Goal: Transaction & Acquisition: Purchase product/service

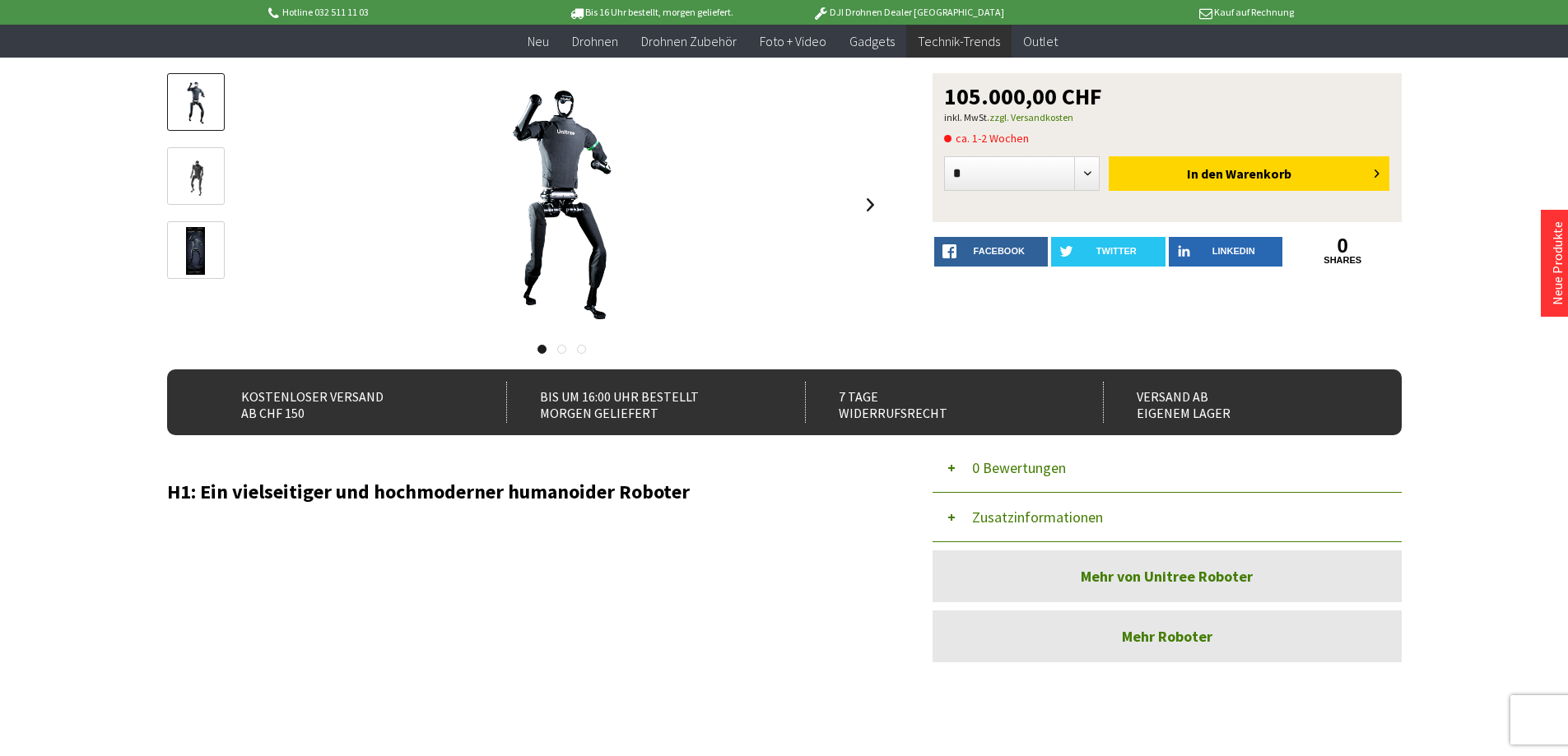
scroll to position [82, 0]
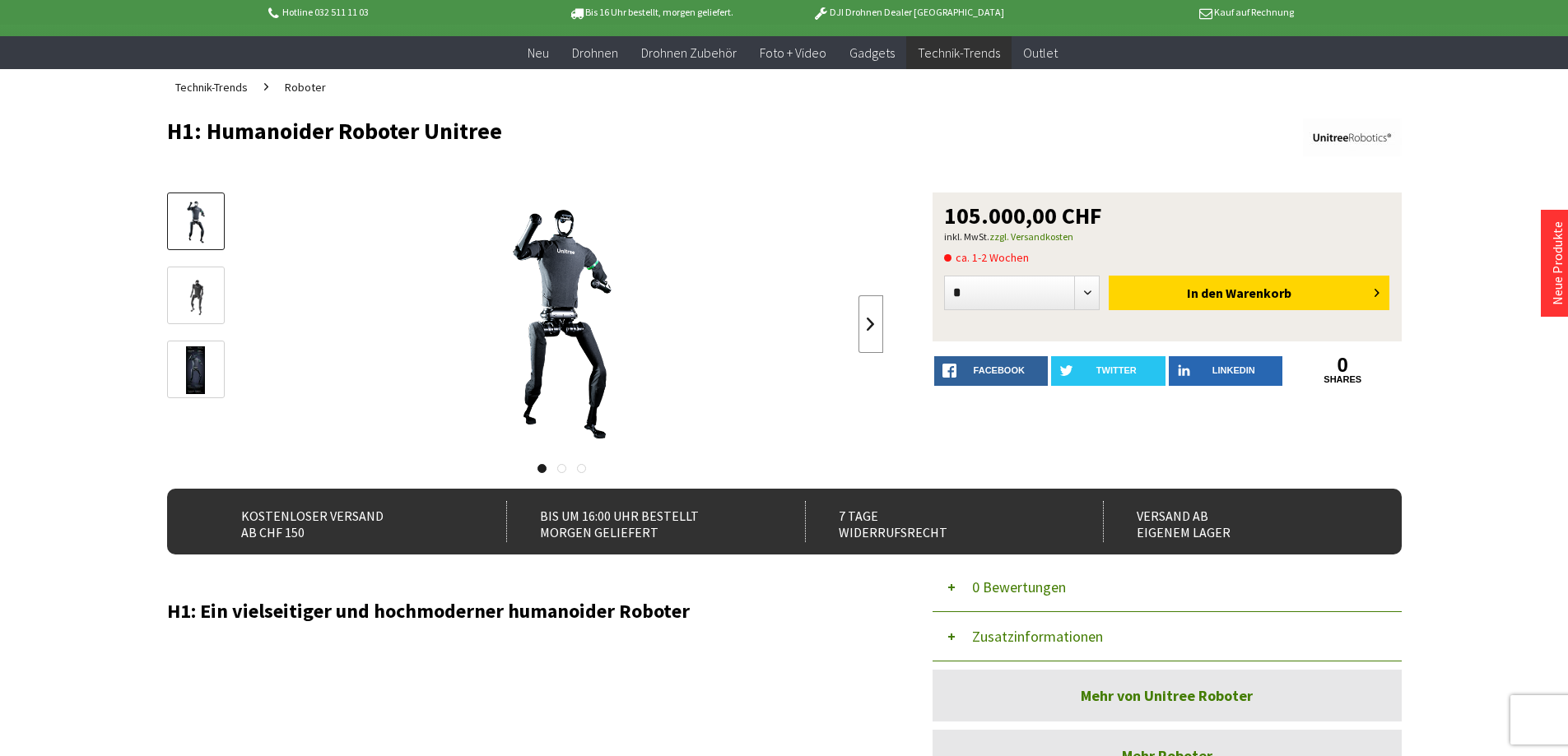
click at [869, 321] on link at bounding box center [871, 324] width 25 height 58
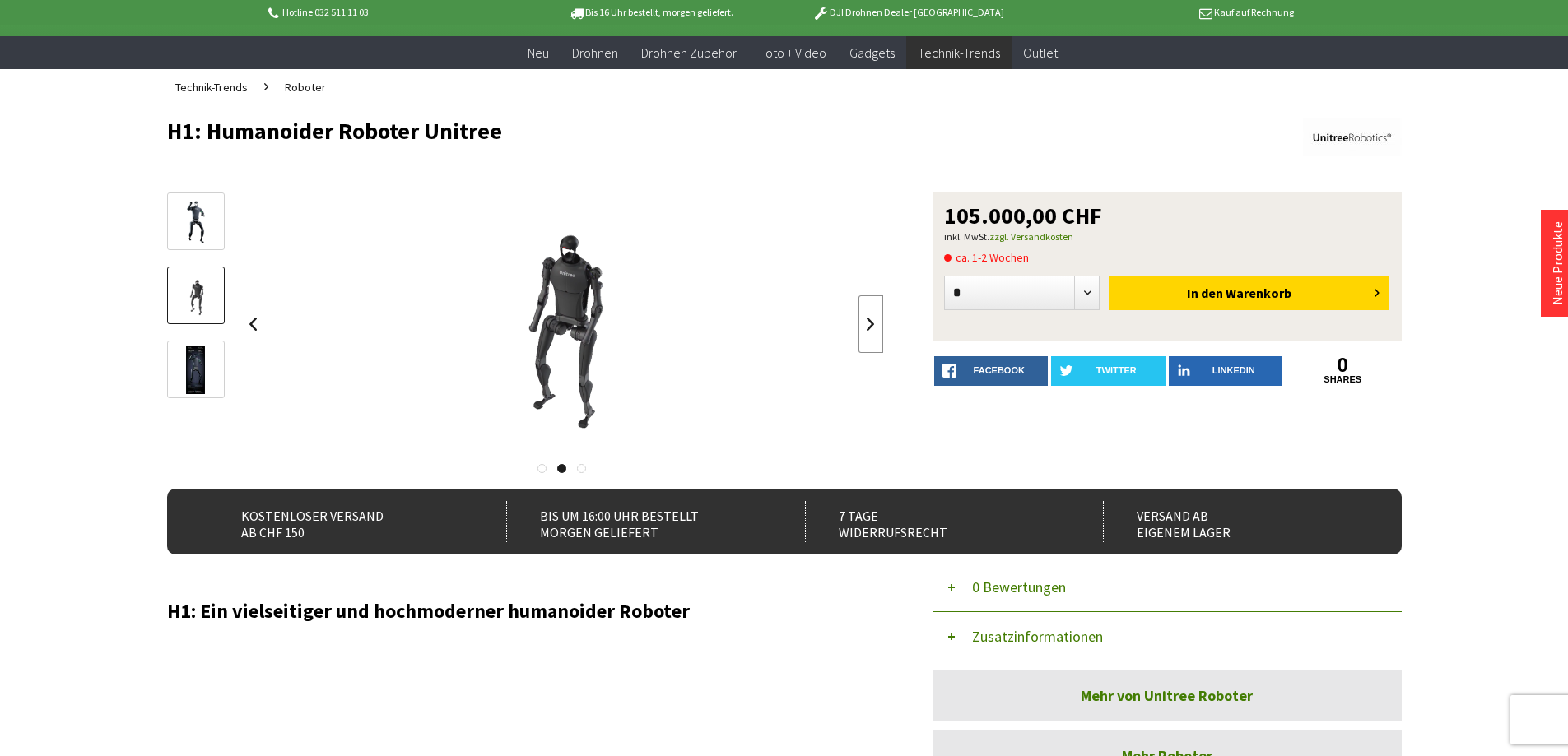
click at [869, 321] on link at bounding box center [871, 324] width 25 height 58
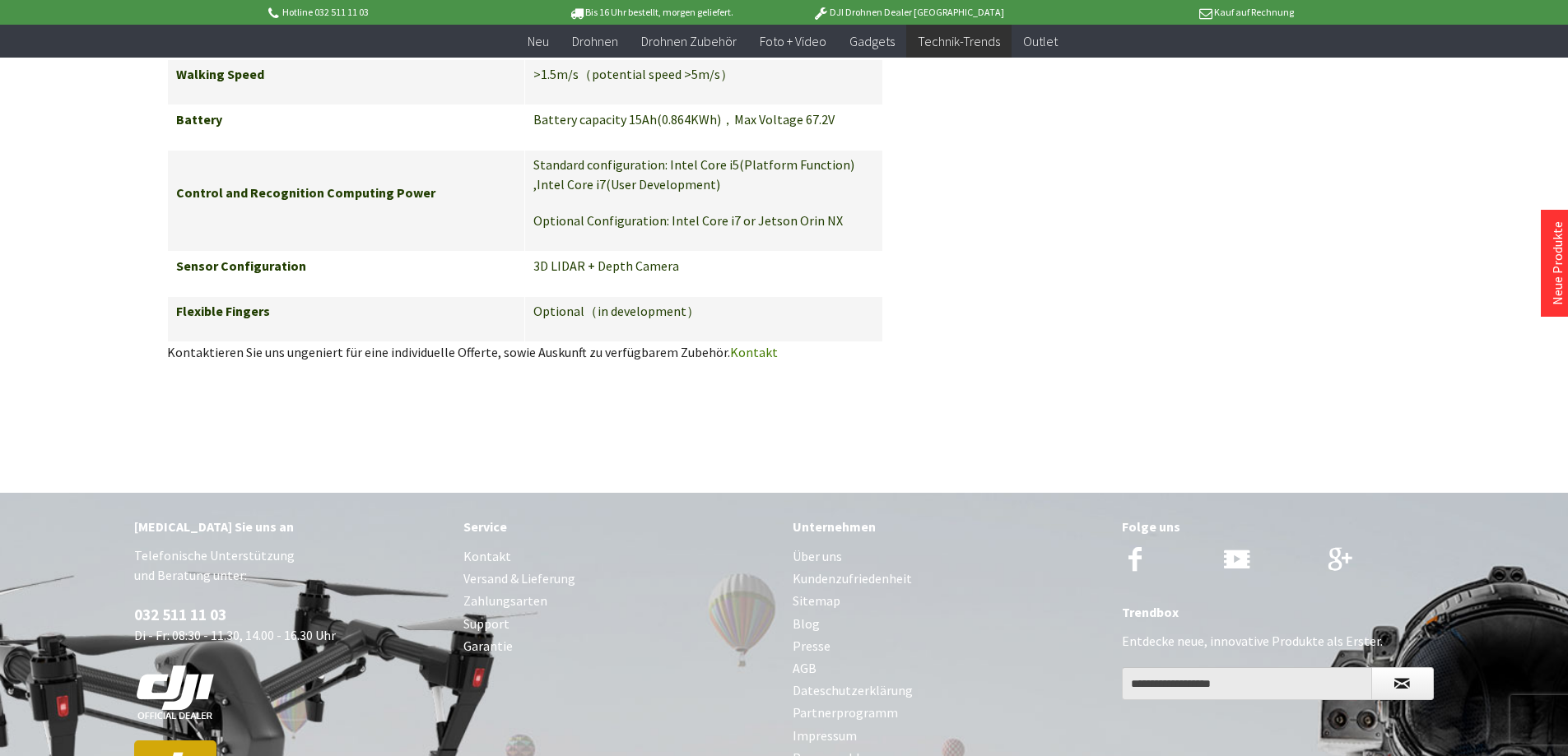
scroll to position [3454, 0]
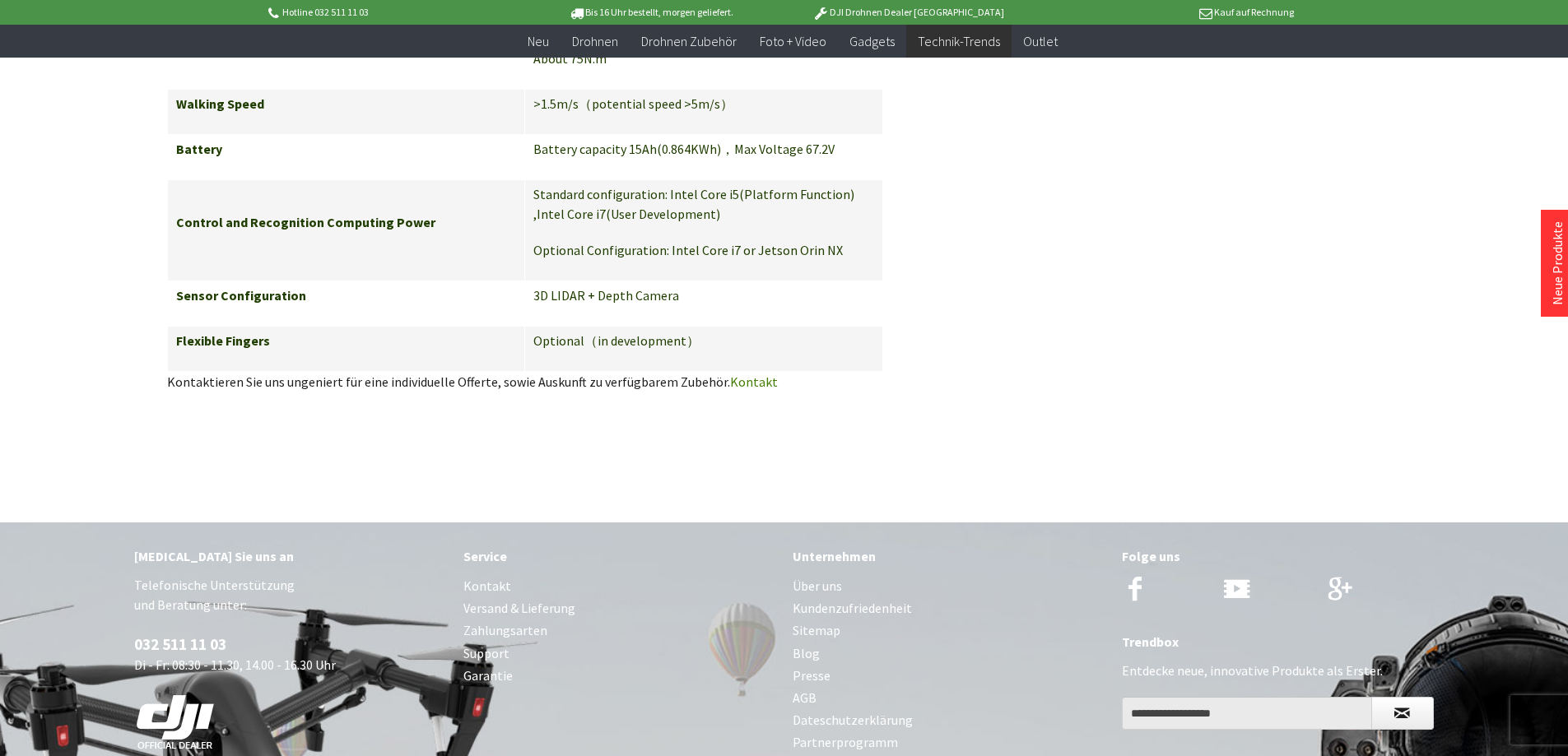
click at [751, 373] on link "Kontakt" at bounding box center [754, 382] width 48 height 16
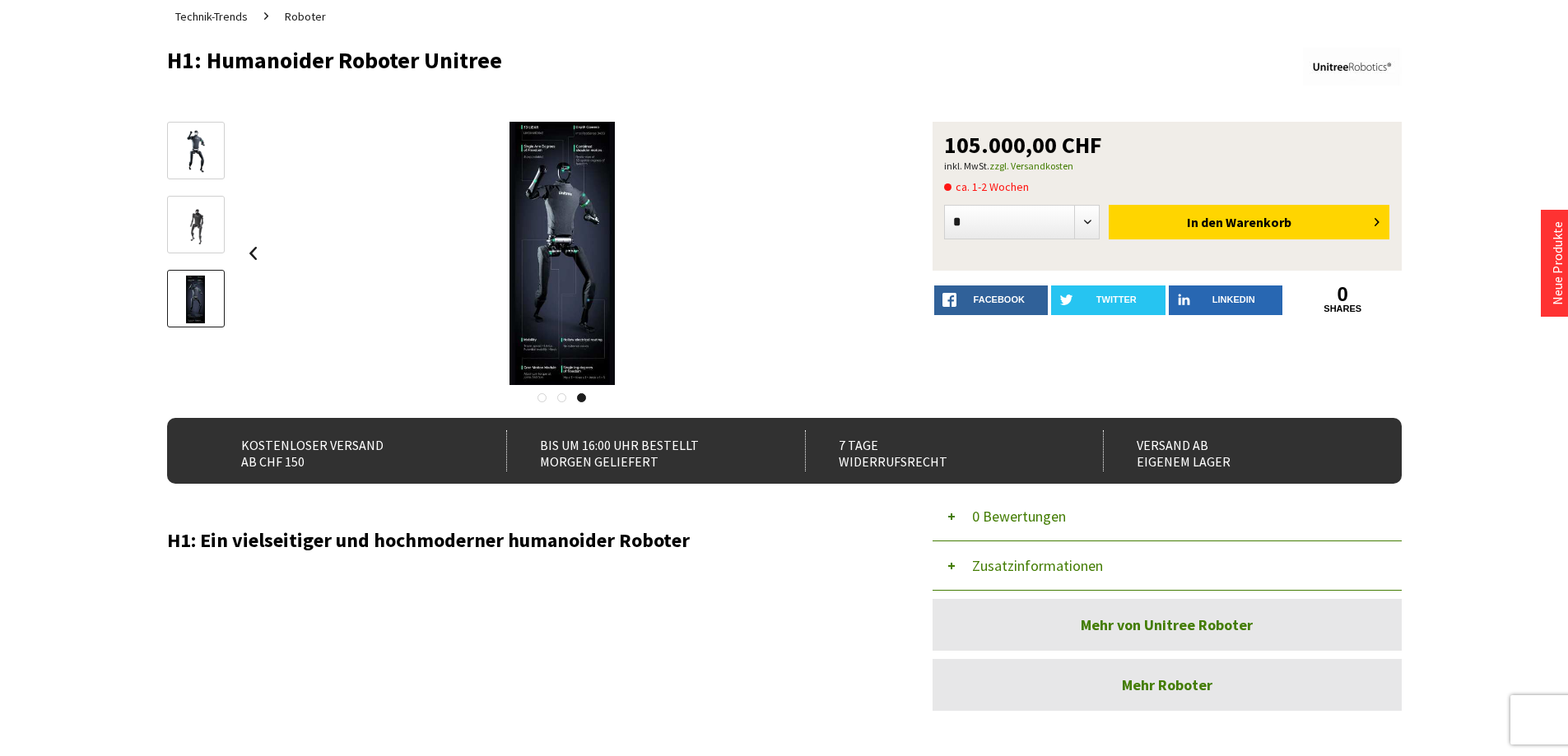
scroll to position [0, 0]
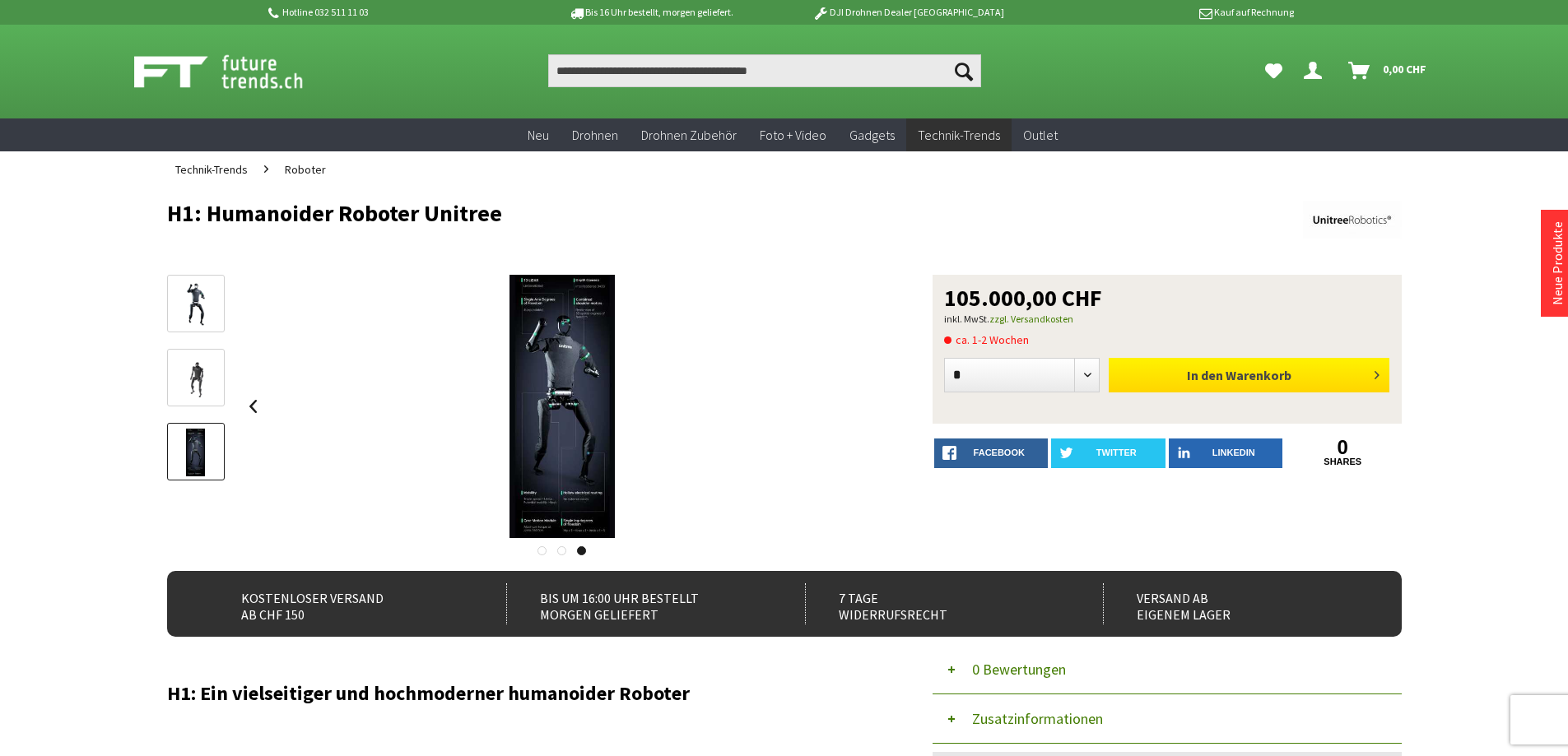
click at [1293, 378] on button "In den Warenkorb" at bounding box center [1249, 375] width 280 height 35
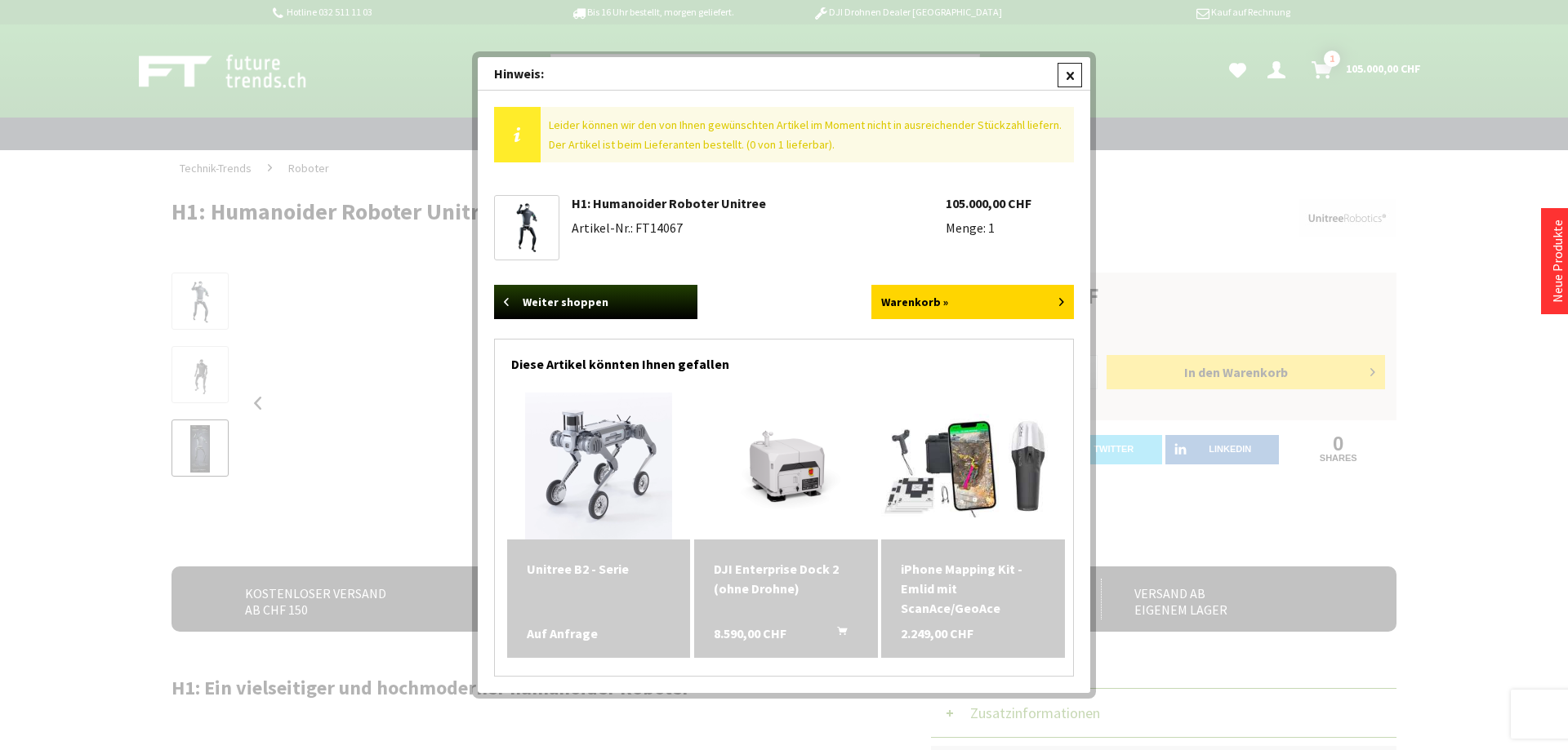
click at [1071, 79] on div at bounding box center [1070, 75] width 25 height 25
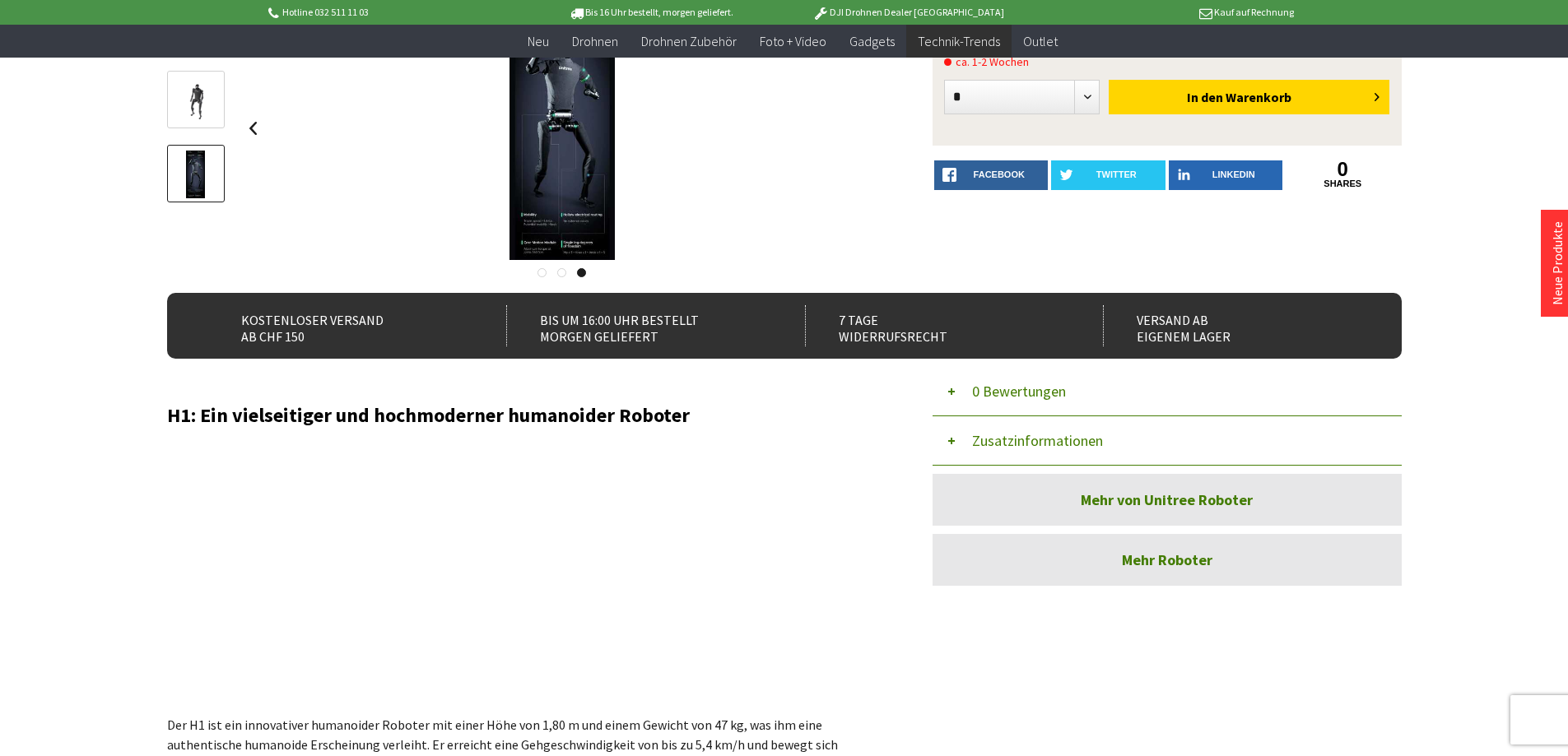
scroll to position [247, 0]
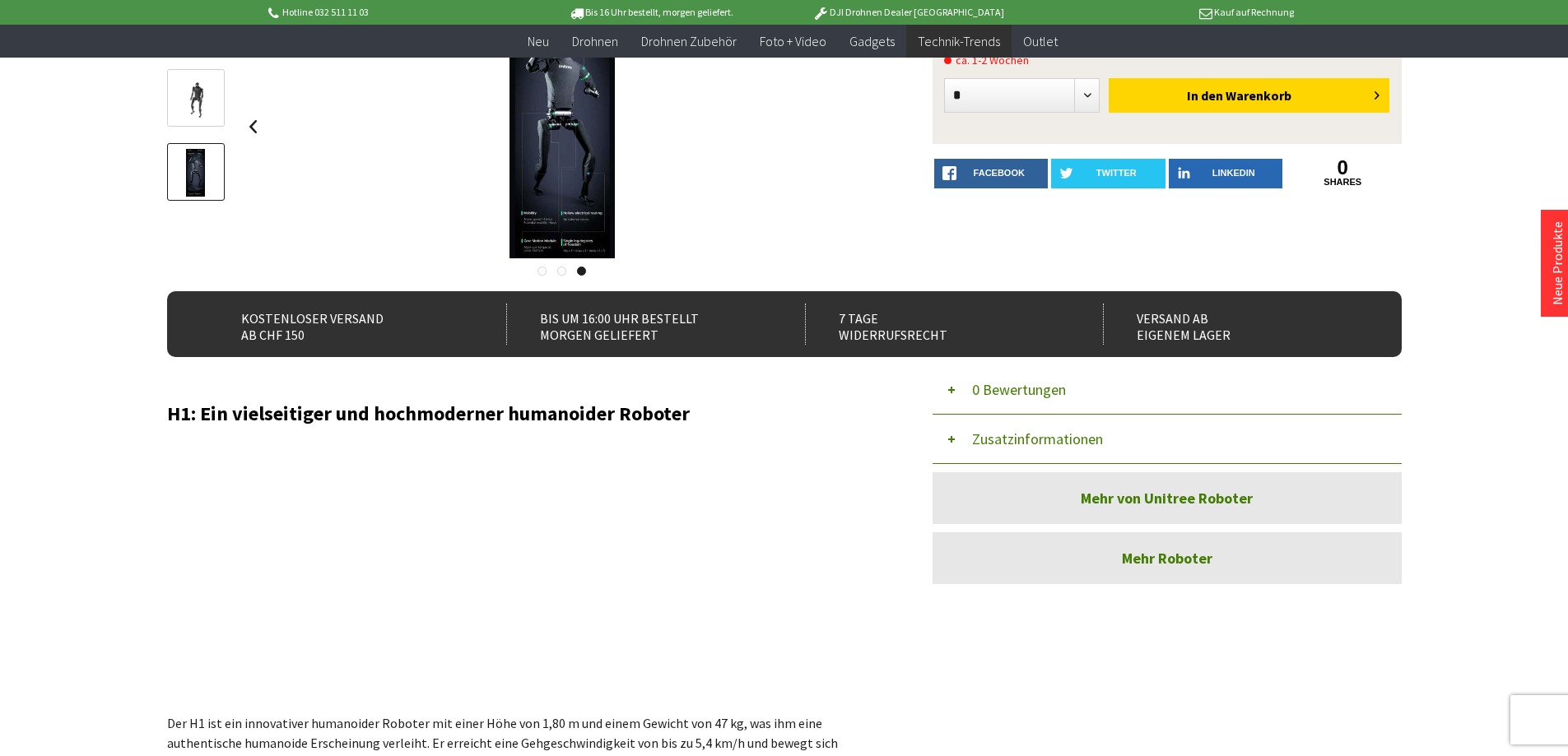
click at [1086, 505] on link "Mehr von Unitree Roboter" at bounding box center [1166, 498] width 469 height 52
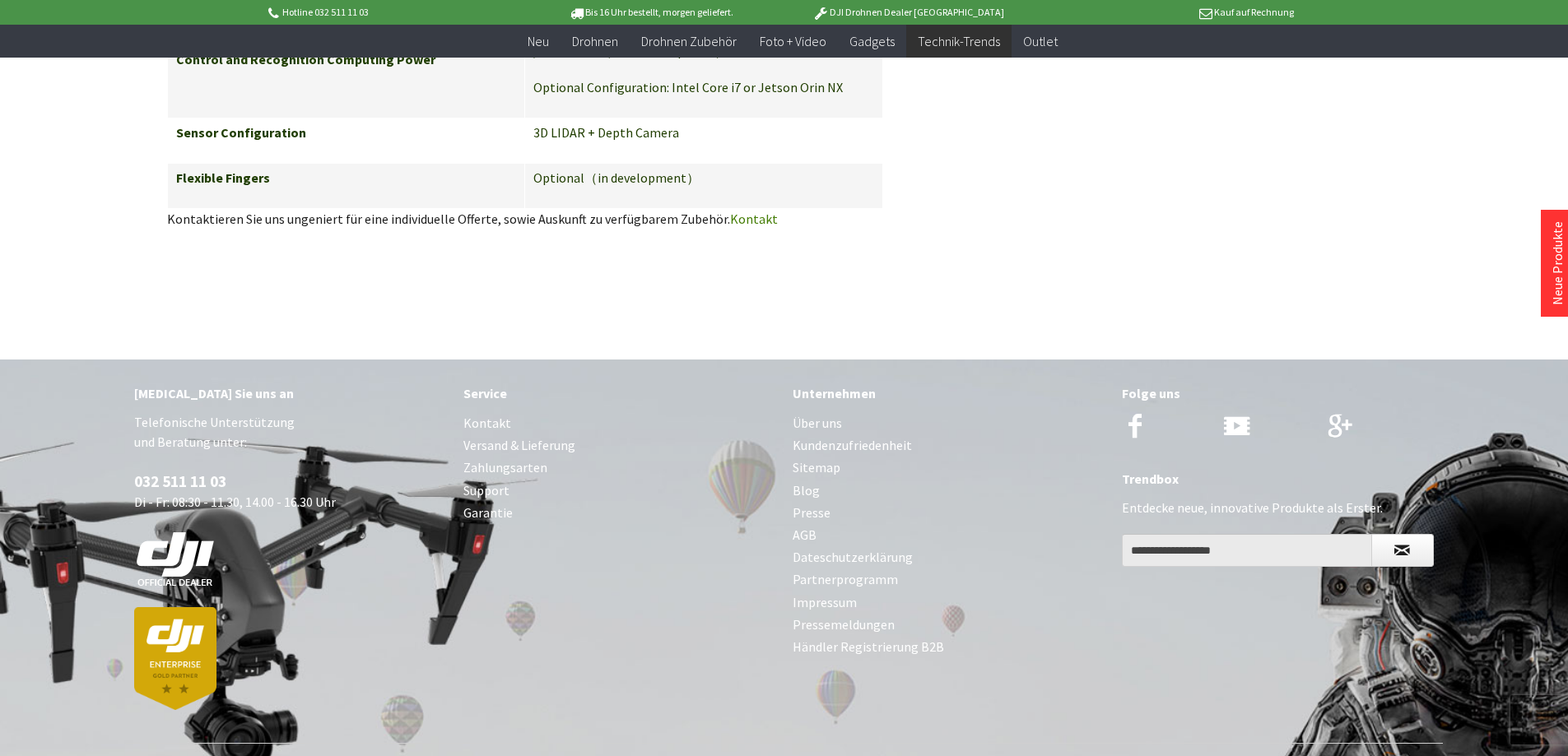
scroll to position [3619, 0]
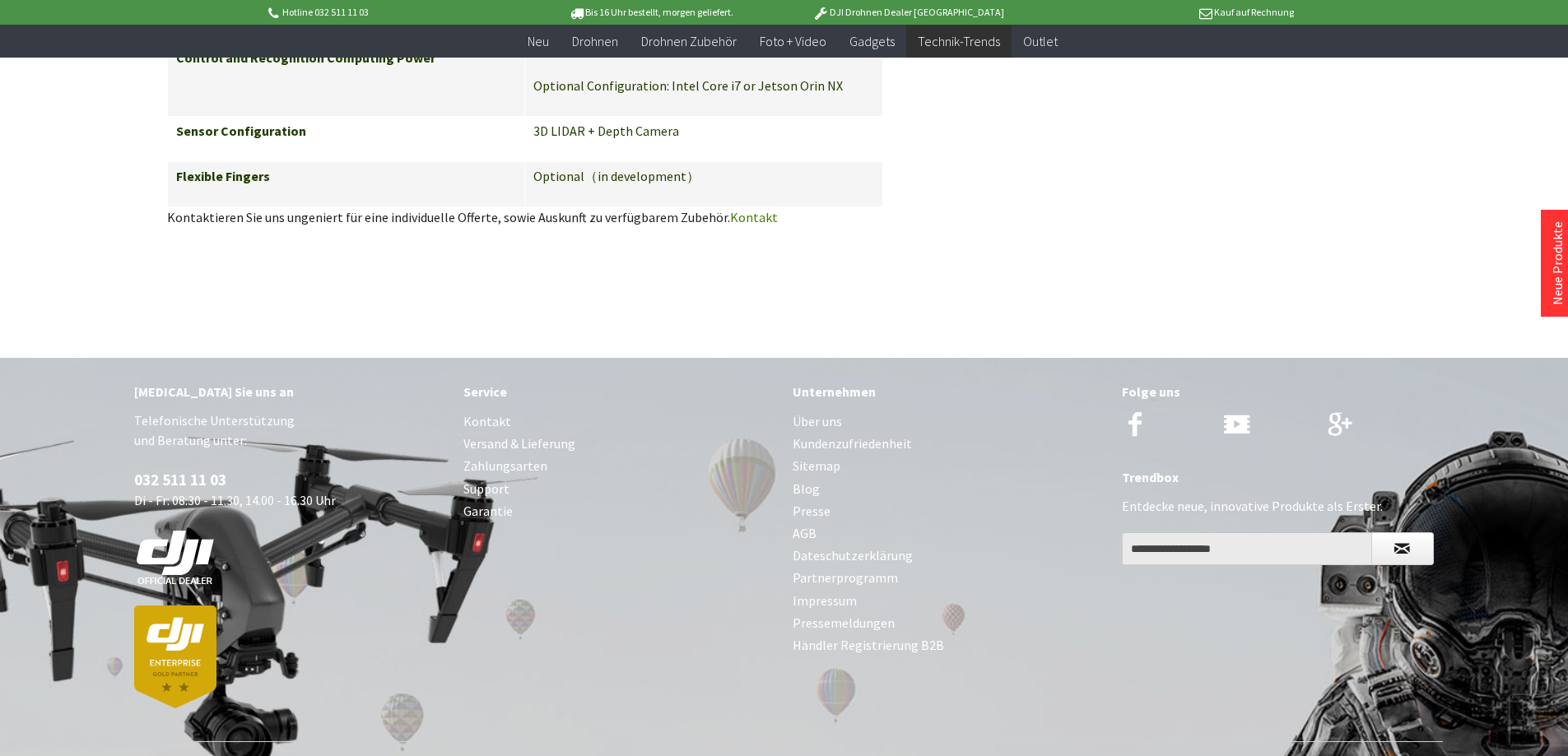
click at [823, 411] on link "Über uns" at bounding box center [949, 421] width 313 height 22
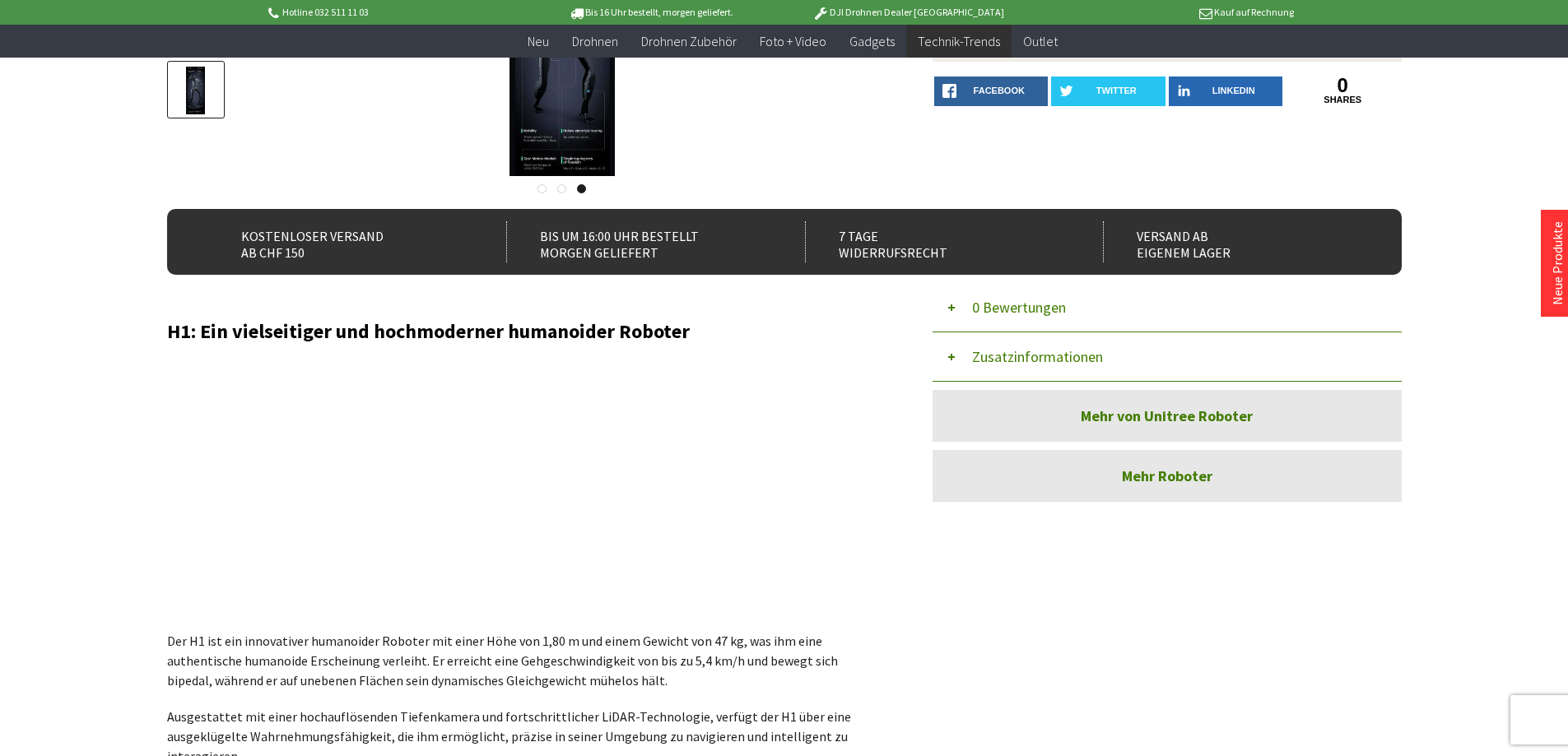
scroll to position [494, 0]
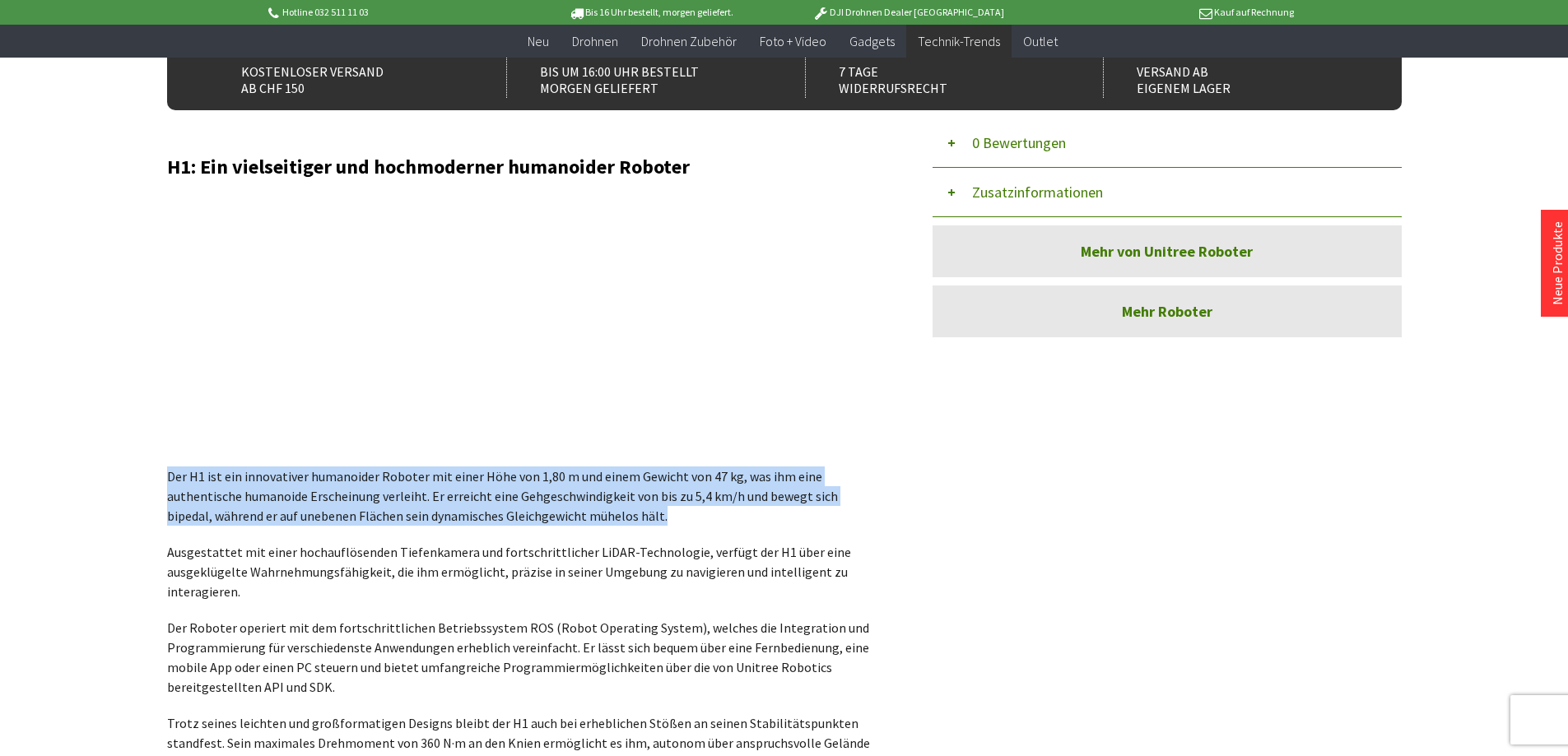
drag, startPoint x: 168, startPoint y: 481, endPoint x: 541, endPoint y: 515, distance: 374.5
click at [541, 515] on p "Der H1 ist ein innovativer humanoider Roboter mit einer Höhe von 1,80 m und ein…" at bounding box center [525, 496] width 716 height 59
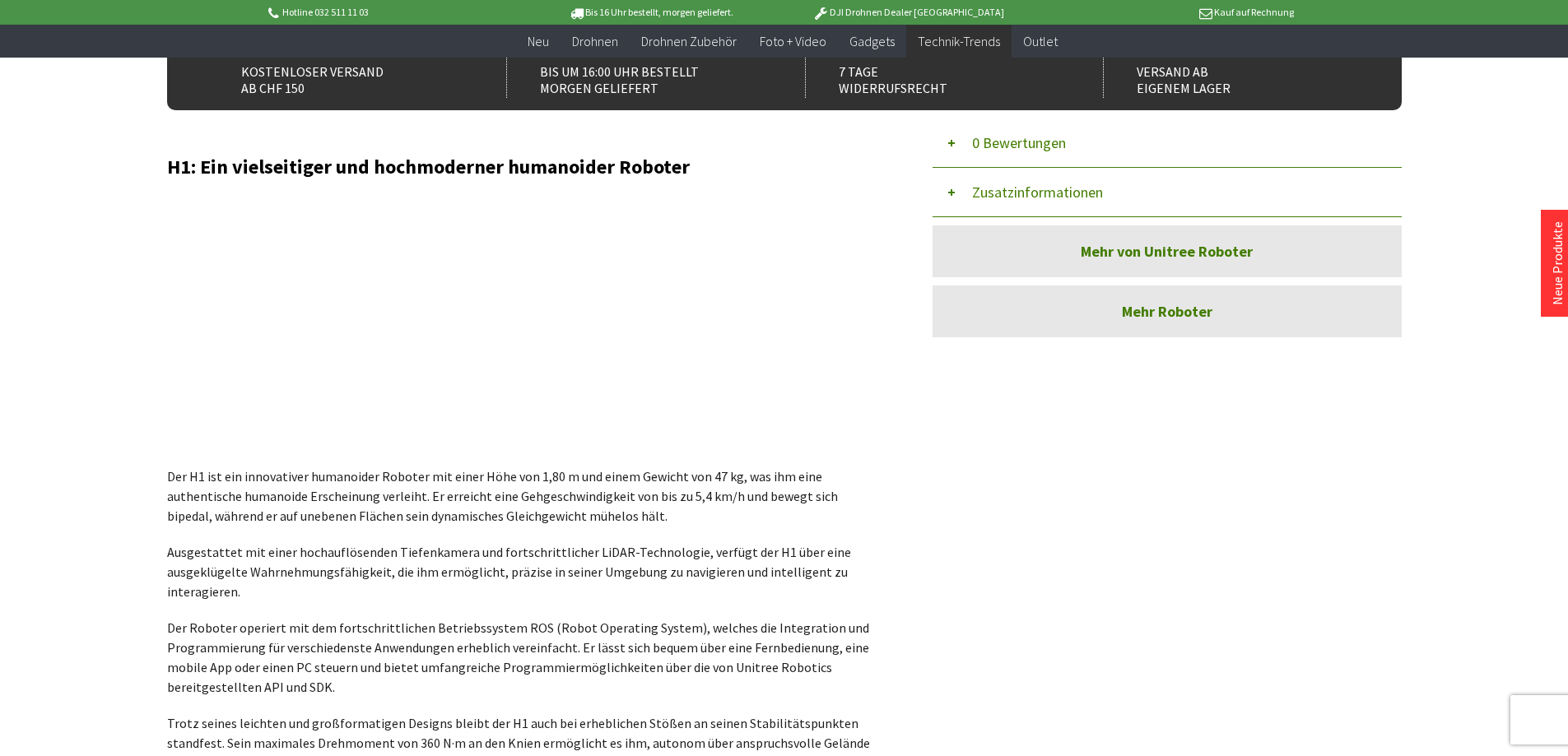
click at [773, 578] on p "Ausgestattet mit einer hochauflösenden Tiefenkamera und fortschrittlicher LiDAR…" at bounding box center [525, 571] width 716 height 59
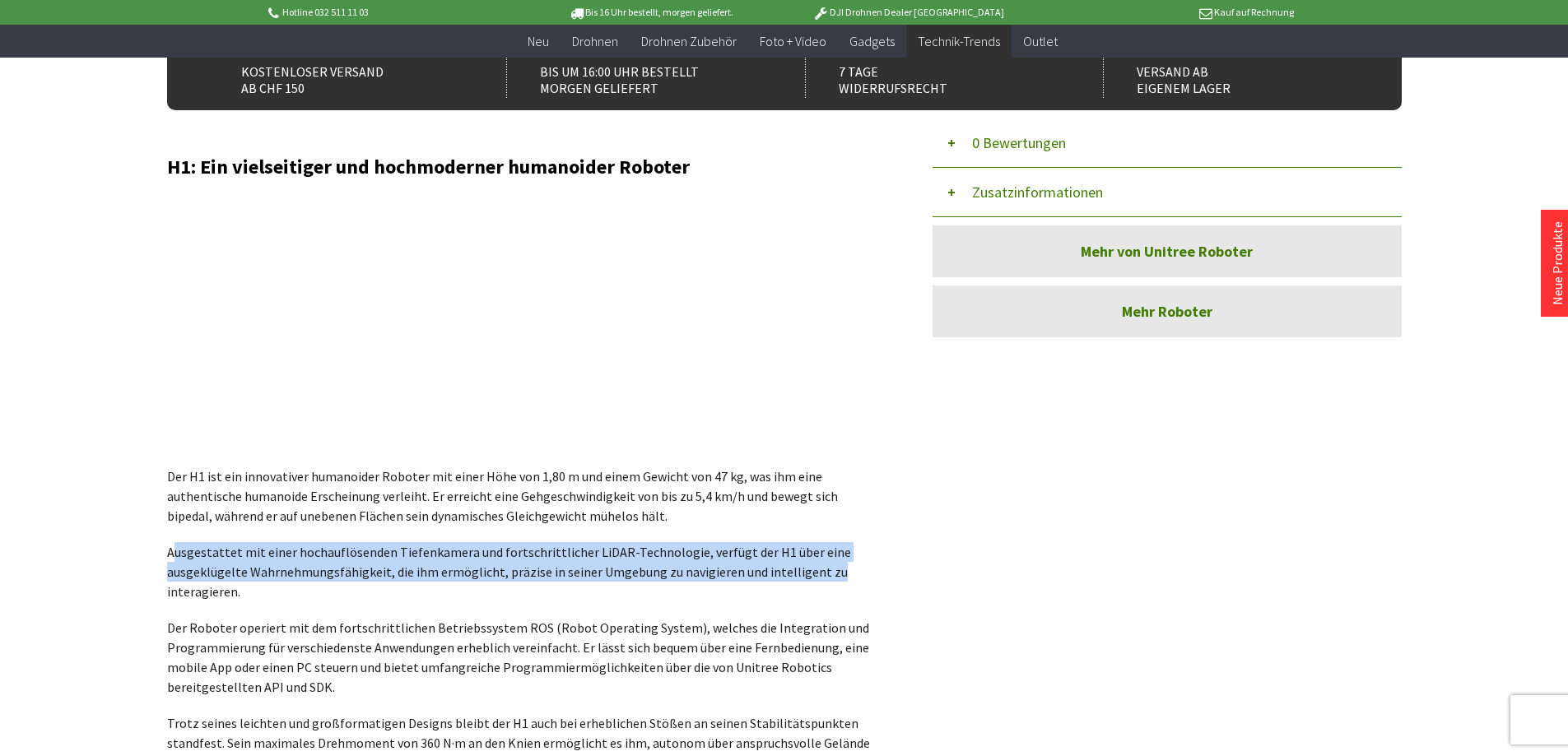
drag, startPoint x: 754, startPoint y: 571, endPoint x: 177, endPoint y: 548, distance: 577.5
click at [177, 548] on p "Ausgestattet mit einer hochauflösenden Tiefenkamera und fortschrittlicher LiDAR…" at bounding box center [525, 571] width 716 height 59
click at [181, 568] on p "Ausgestattet mit einer hochauflösenden Tiefenkamera und fortschrittlicher LiDAR…" at bounding box center [525, 571] width 716 height 59
drag, startPoint x: 169, startPoint y: 552, endPoint x: 266, endPoint y: 590, distance: 104.2
click at [266, 590] on p "Ausgestattet mit einer hochauflösenden Tiefenkamera und fortschrittlicher LiDAR…" at bounding box center [525, 571] width 716 height 59
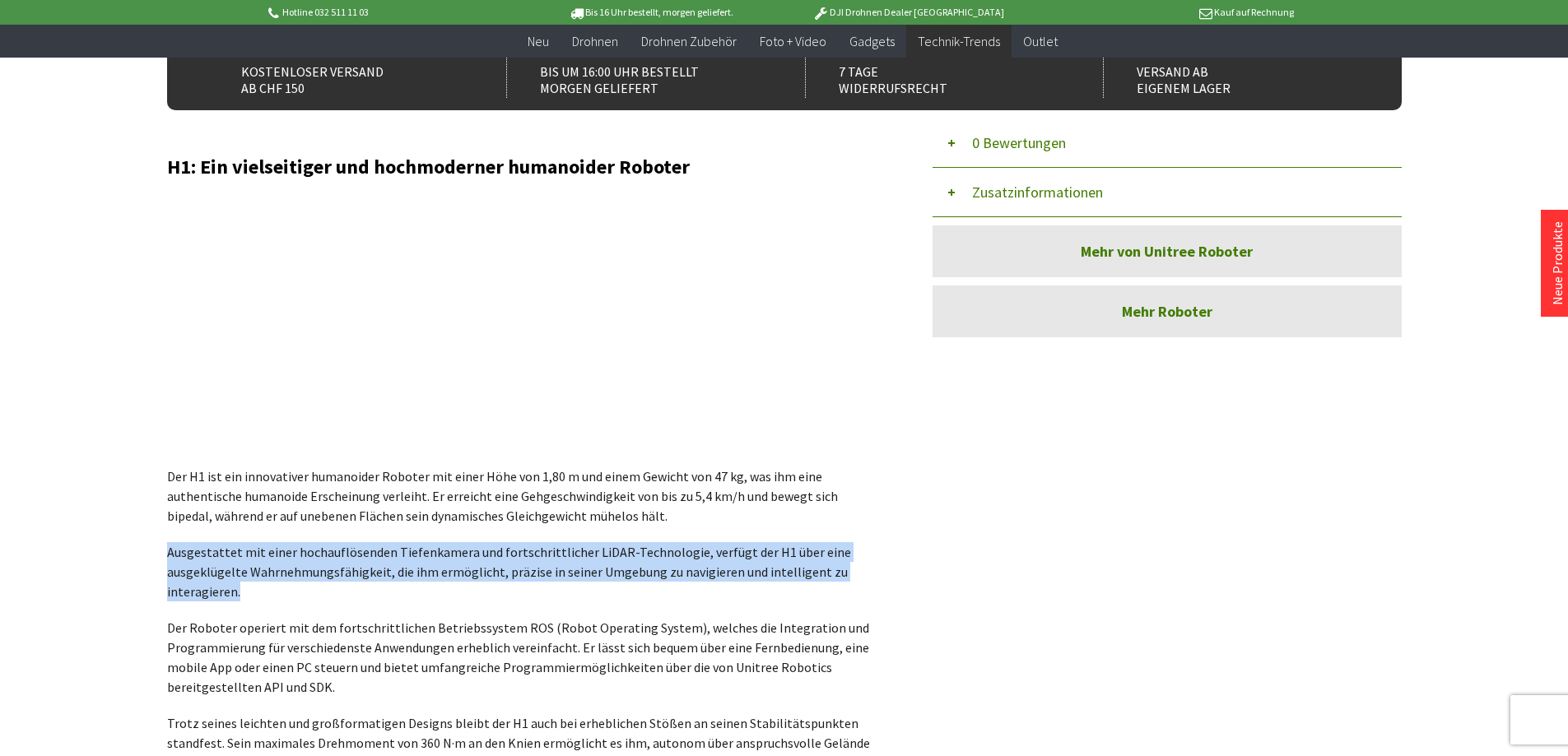
click at [266, 590] on p "Ausgestattet mit einer hochauflösenden Tiefenkamera und fortschrittlicher LiDAR…" at bounding box center [525, 571] width 716 height 59
drag, startPoint x: 231, startPoint y: 589, endPoint x: 177, endPoint y: 548, distance: 67.8
click at [177, 548] on p "Ausgestattet mit einer hochauflösenden Tiefenkamera und fortschrittlicher LiDAR…" at bounding box center [525, 571] width 716 height 59
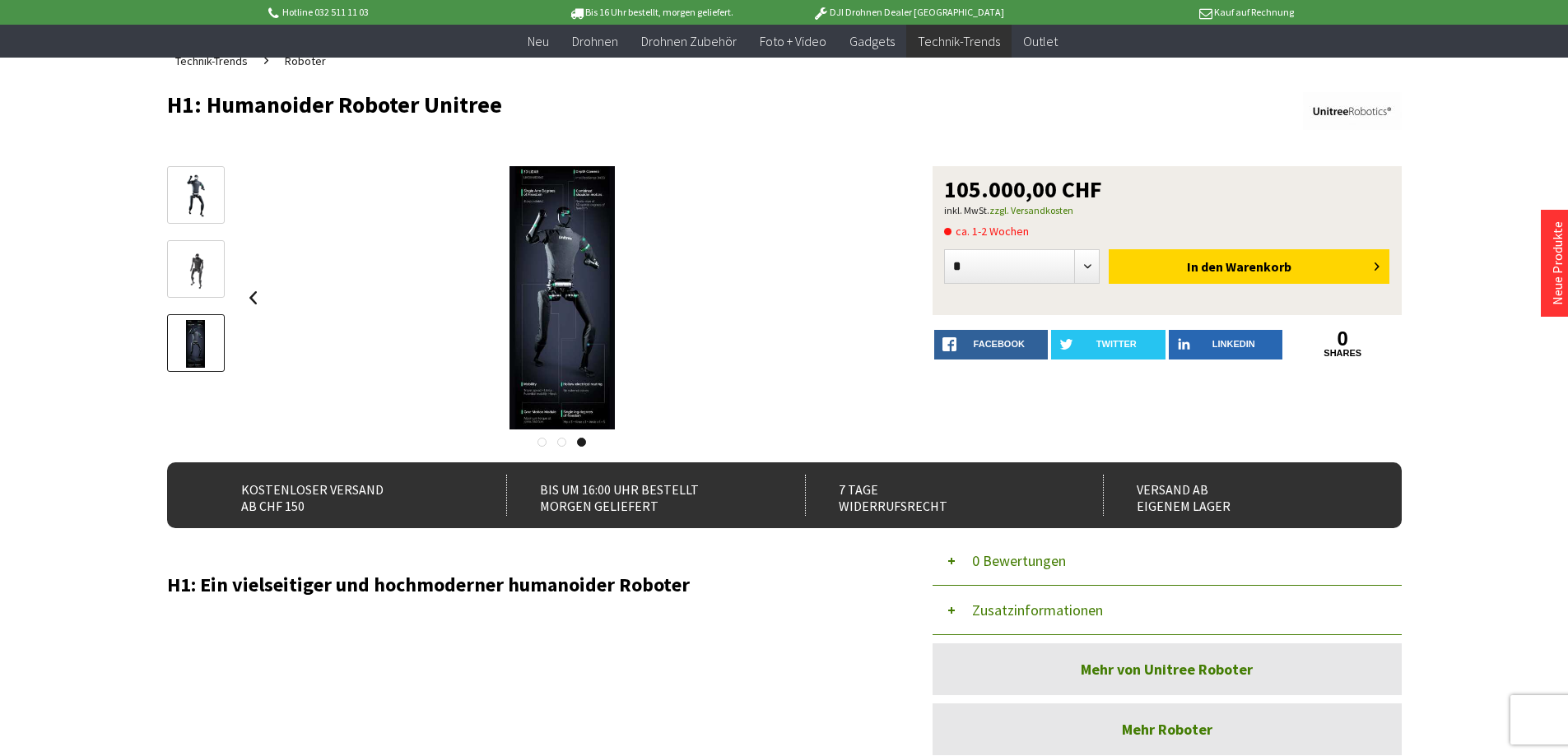
scroll to position [0, 0]
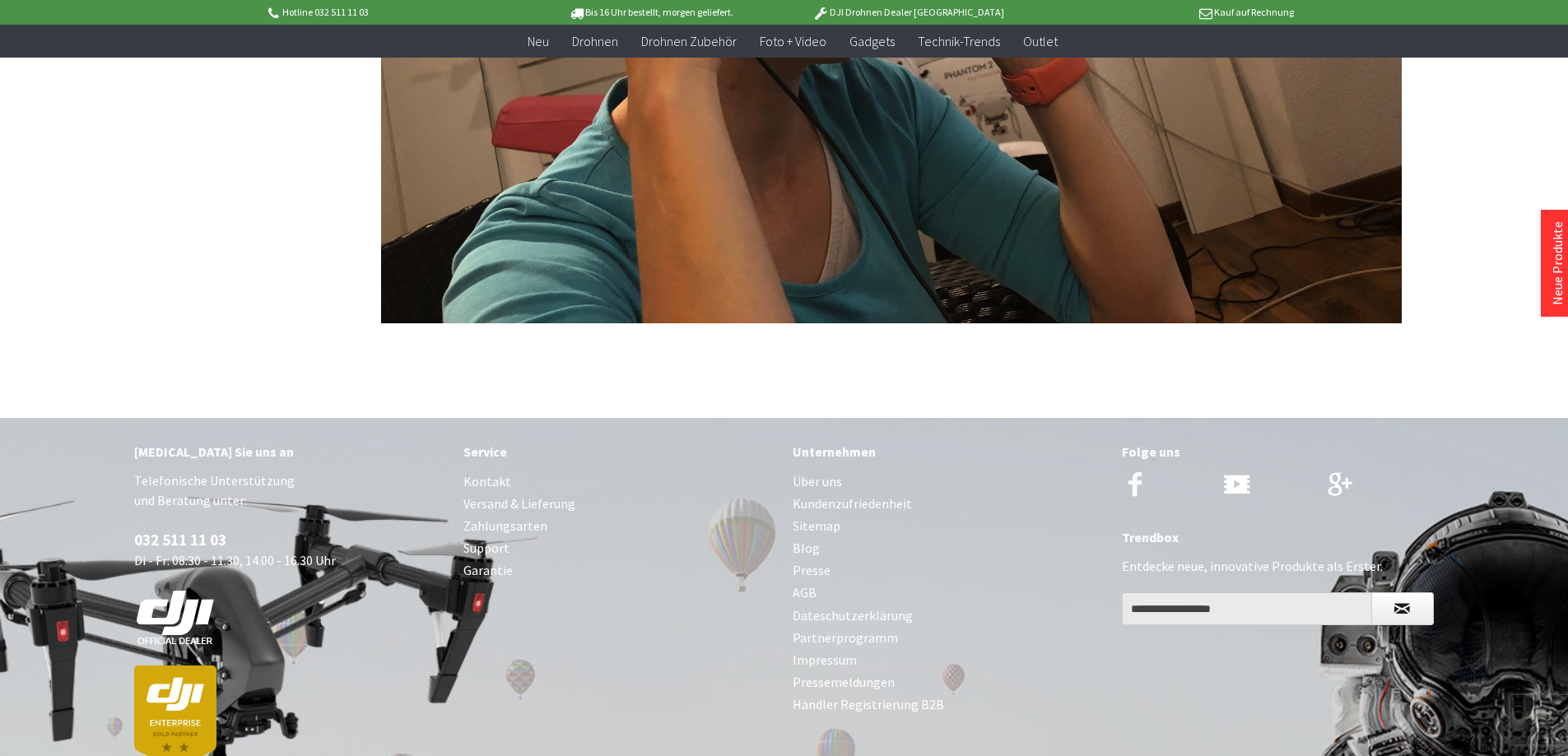
scroll to position [4015, 0]
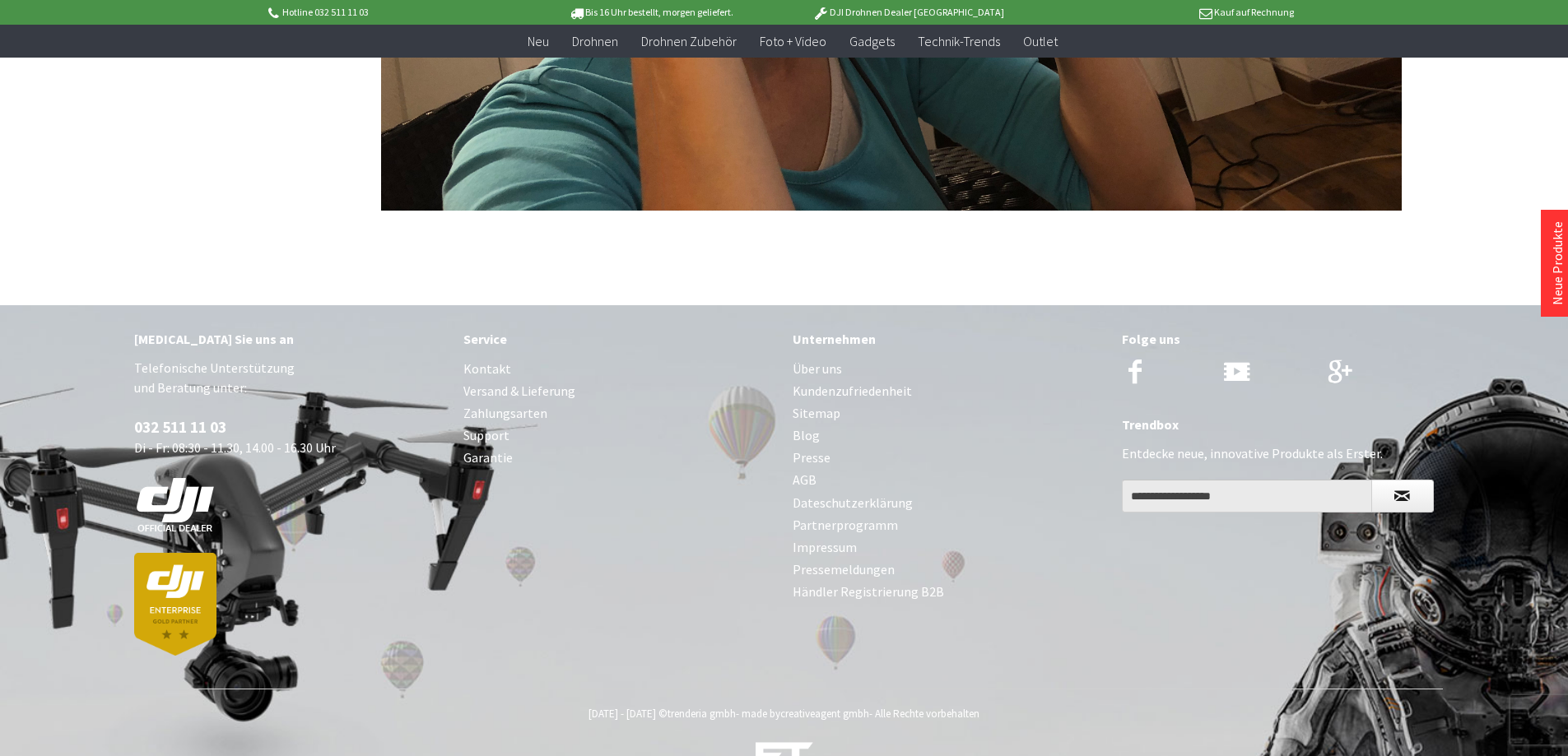
click at [486, 358] on link "Kontakt" at bounding box center [619, 369] width 313 height 22
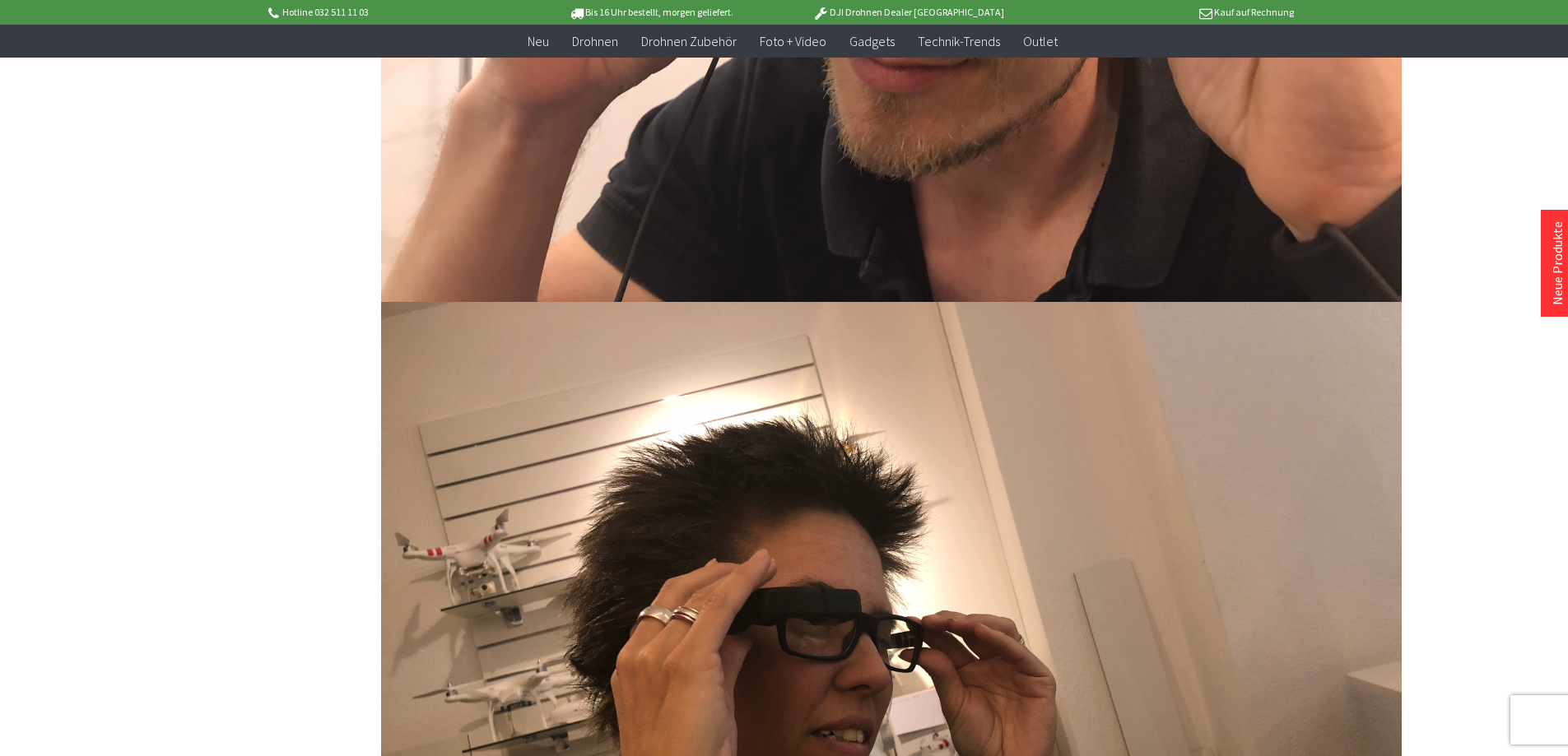
scroll to position [2946, 0]
